Goal: Information Seeking & Learning: Learn about a topic

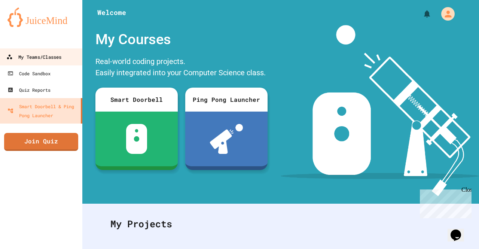
click at [24, 58] on div "My Teams/Classes" at bounding box center [33, 56] width 55 height 9
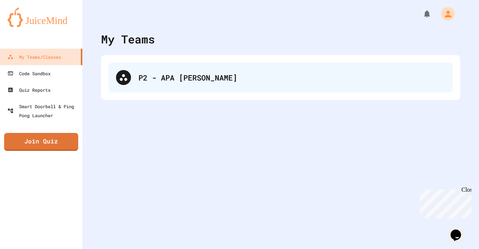
click at [191, 88] on div "P2 - APA [PERSON_NAME]" at bounding box center [280, 77] width 344 height 30
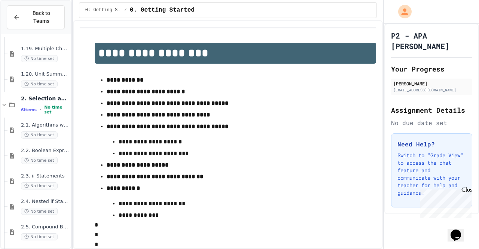
scroll to position [671, 0]
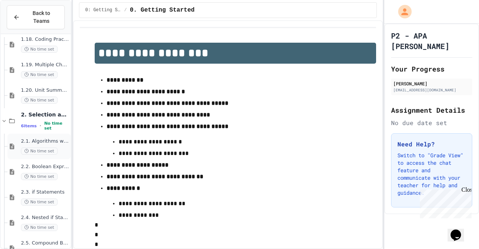
click at [39, 138] on span "2.1. Algorithms with Selection and Repetition" at bounding box center [45, 141] width 48 height 6
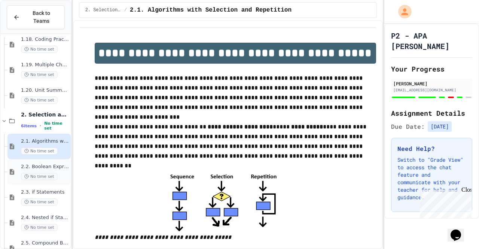
click at [46, 163] on span "2.2. Boolean Expressions" at bounding box center [45, 166] width 48 height 6
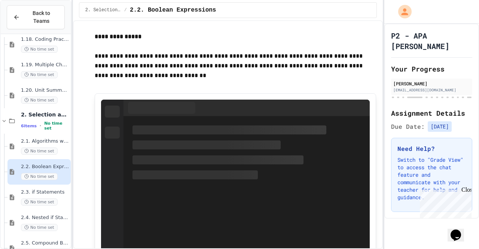
scroll to position [944, 0]
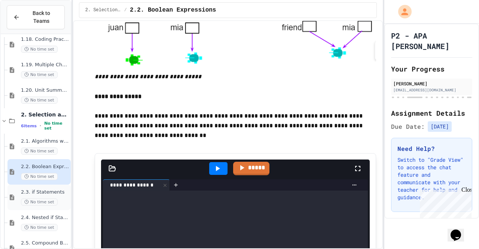
click at [47, 189] on span "2.3. if Statements" at bounding box center [45, 192] width 48 height 6
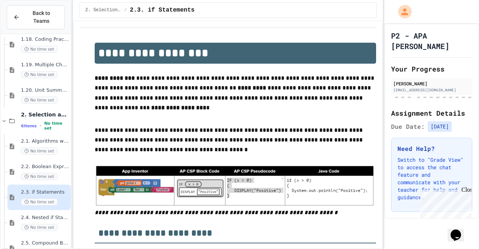
scroll to position [691, 0]
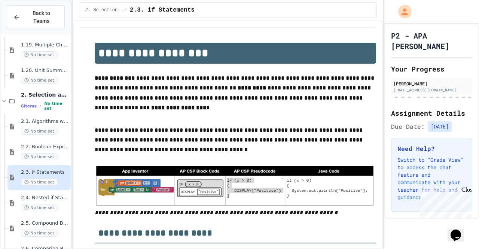
click at [43, 194] on span "2.4. Nested if Statements" at bounding box center [45, 197] width 48 height 6
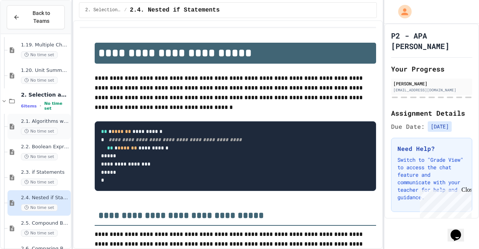
click at [52, 118] on span "2.1. Algorithms with Selection and Repetition" at bounding box center [45, 121] width 48 height 6
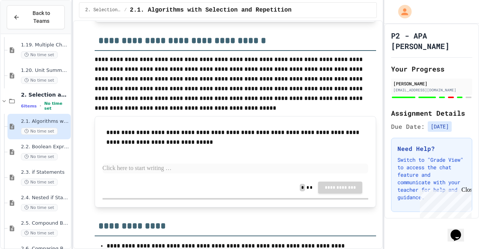
scroll to position [1838, 0]
